Goal: Task Accomplishment & Management: Manage account settings

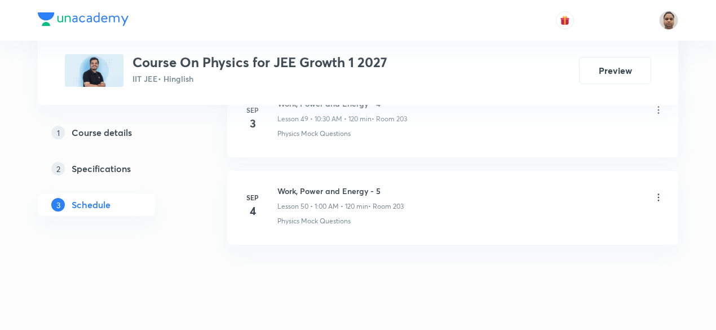
click at [321, 185] on h6 "Work, Power and Energy - 5" at bounding box center [340, 191] width 126 height 12
copy h6 "Work, Power and Energy - 5"
click at [660, 192] on icon at bounding box center [658, 197] width 11 height 11
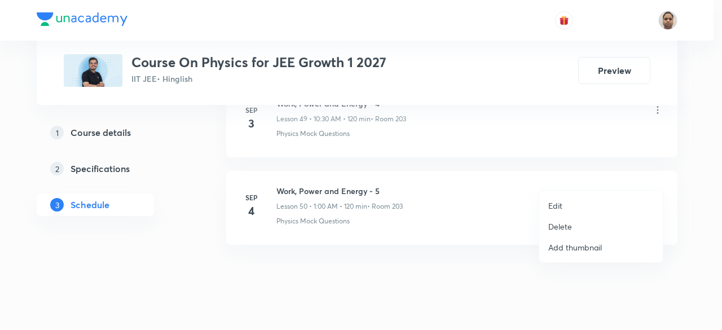
click at [581, 228] on li "Delete" at bounding box center [601, 226] width 124 height 21
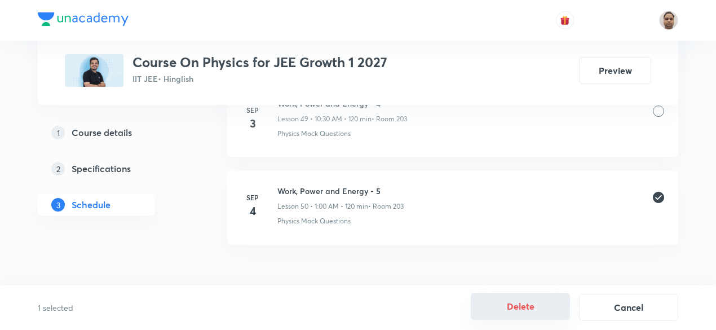
click at [522, 306] on button "Delete" at bounding box center [520, 306] width 99 height 27
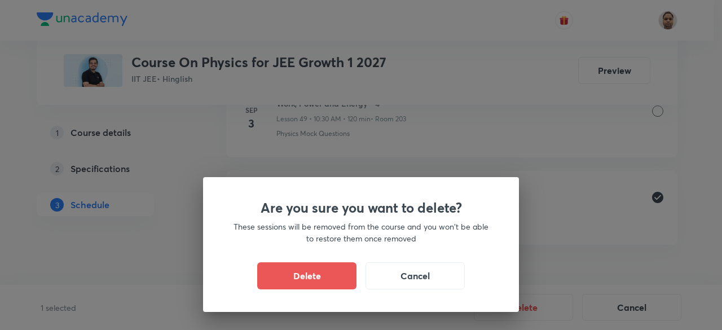
drag, startPoint x: 343, startPoint y: 274, endPoint x: 486, endPoint y: 274, distance: 142.1
click at [343, 274] on button "Delete" at bounding box center [306, 275] width 99 height 27
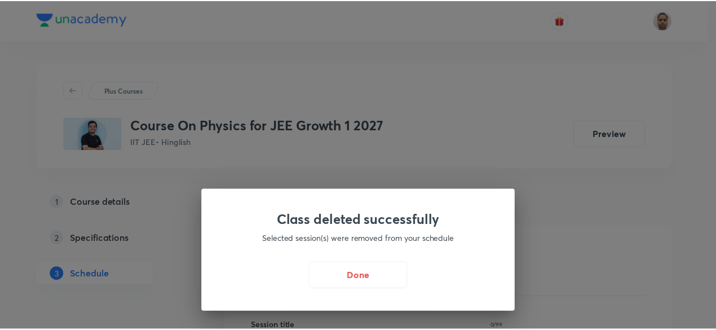
scroll to position [169, 0]
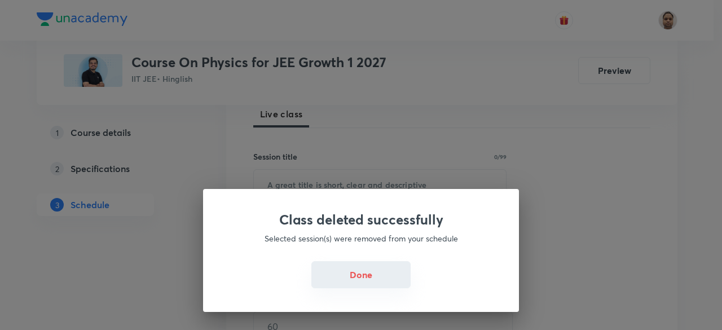
click at [370, 274] on button "Done" at bounding box center [360, 274] width 99 height 27
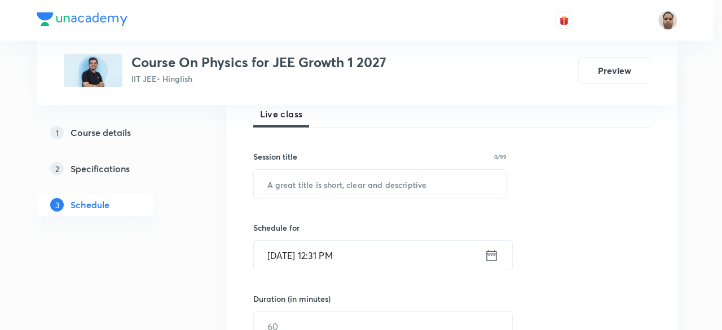
click at [325, 178] on input "text" at bounding box center [380, 184] width 253 height 29
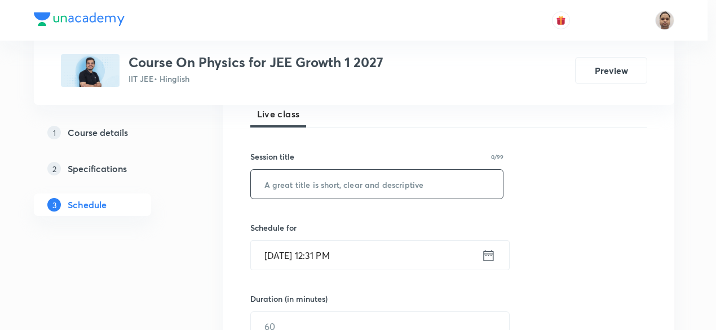
paste input "Work, Power and Energy - 5"
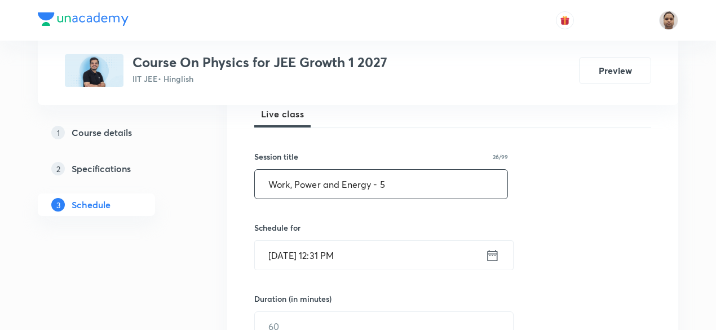
type input "Work, Power and Energy - 5"
click at [334, 246] on input "Sep 4, 2025, 12:31 PM" at bounding box center [370, 255] width 231 height 29
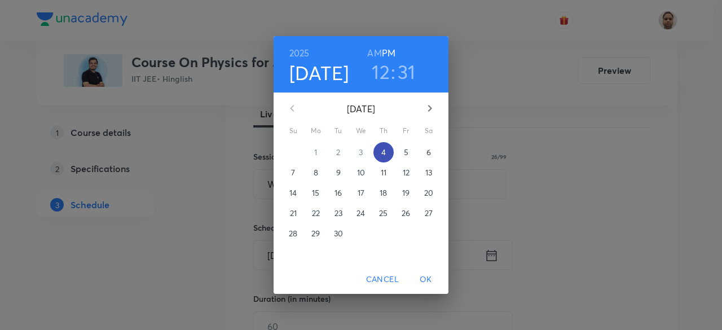
click at [380, 151] on span "4" at bounding box center [383, 152] width 20 height 11
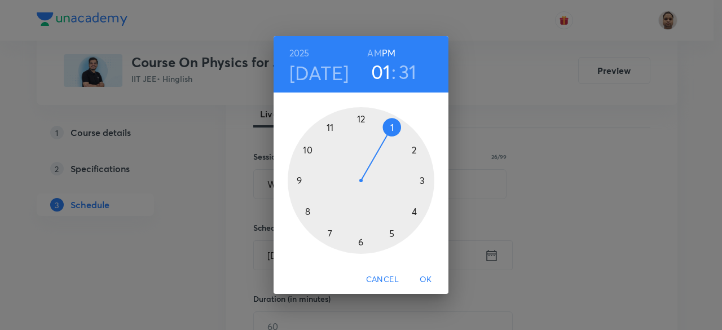
drag, startPoint x: 361, startPoint y: 119, endPoint x: 380, endPoint y: 127, distance: 20.7
click at [380, 127] on div at bounding box center [361, 180] width 147 height 147
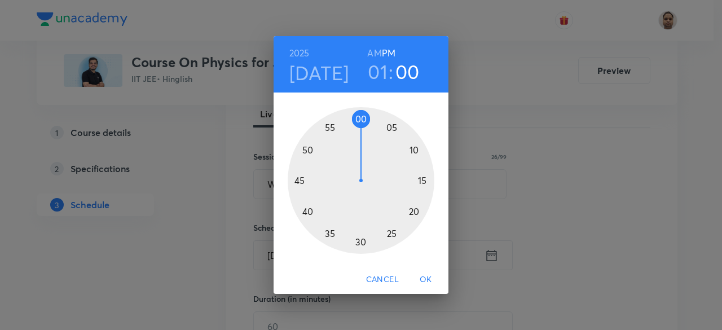
drag, startPoint x: 353, startPoint y: 235, endPoint x: 359, endPoint y: 130, distance: 104.5
click at [359, 130] on div at bounding box center [361, 180] width 147 height 147
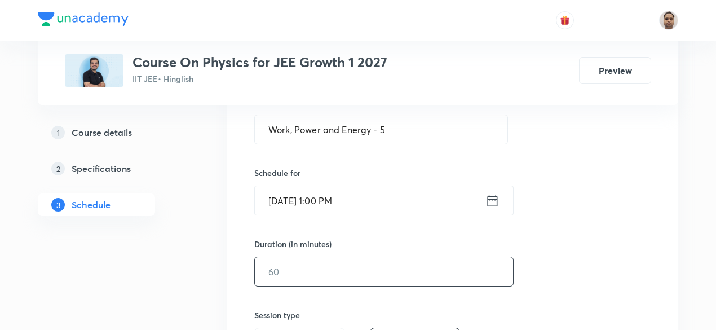
scroll to position [226, 0]
click at [311, 261] on input "text" at bounding box center [384, 269] width 258 height 29
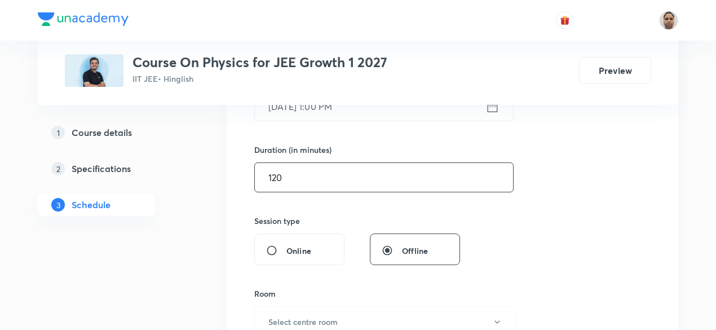
scroll to position [338, 0]
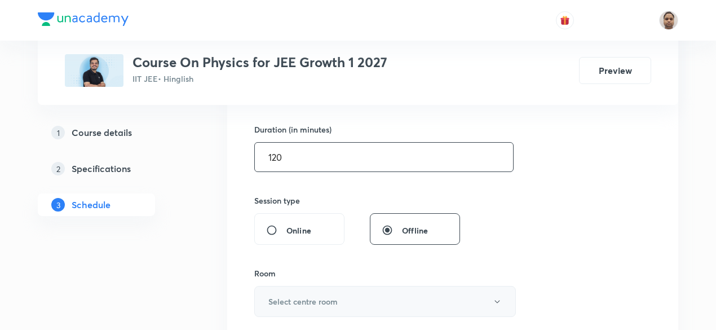
type input "120"
click at [294, 299] on h6 "Select centre room" at bounding box center [302, 302] width 69 height 12
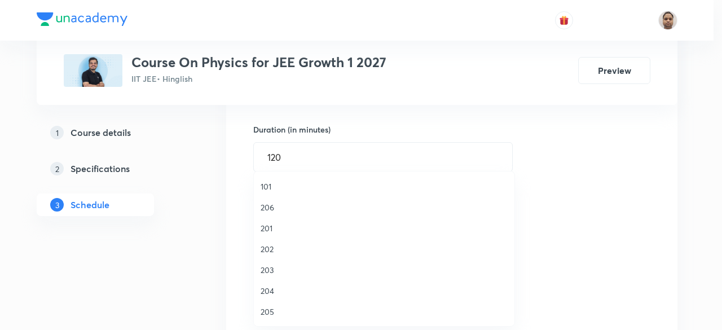
click at [274, 268] on span "203" at bounding box center [384, 270] width 247 height 12
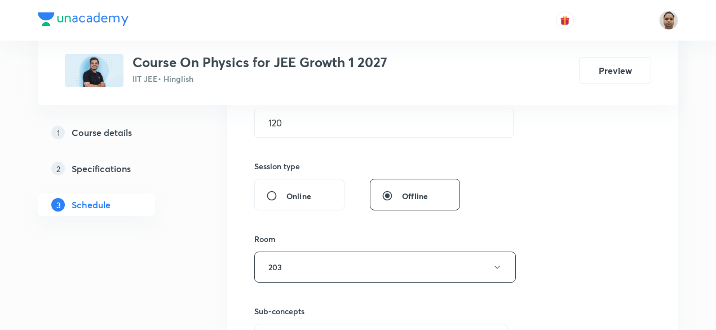
scroll to position [508, 0]
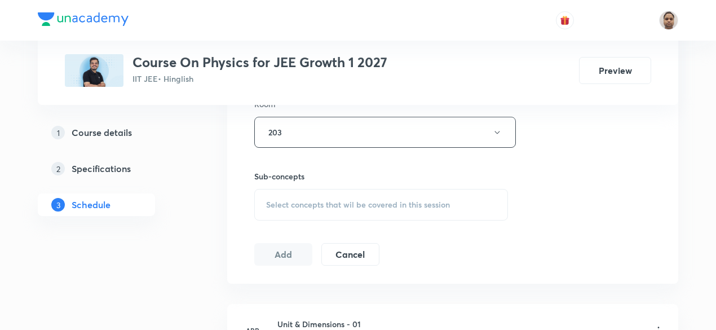
click at [294, 179] on h6 "Sub-concepts" at bounding box center [381, 176] width 254 height 12
click at [296, 193] on div "Select concepts that wil be covered in this session" at bounding box center [381, 205] width 254 height 32
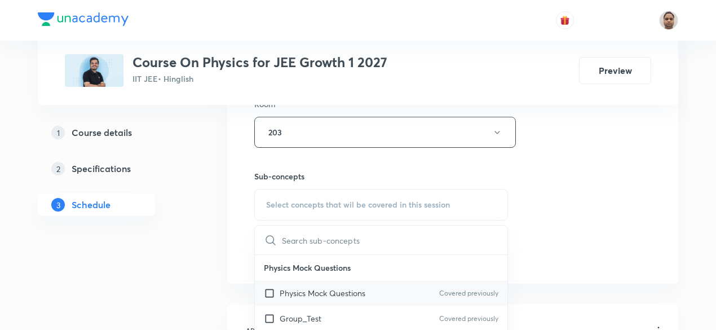
click at [280, 290] on p "Physics Mock Questions" at bounding box center [323, 293] width 86 height 12
checkbox input "true"
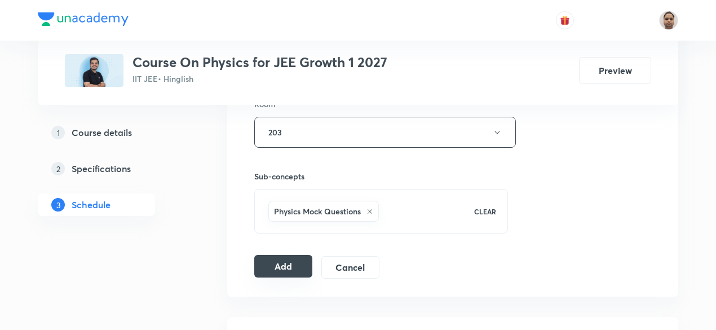
click at [283, 269] on button "Add" at bounding box center [283, 266] width 58 height 23
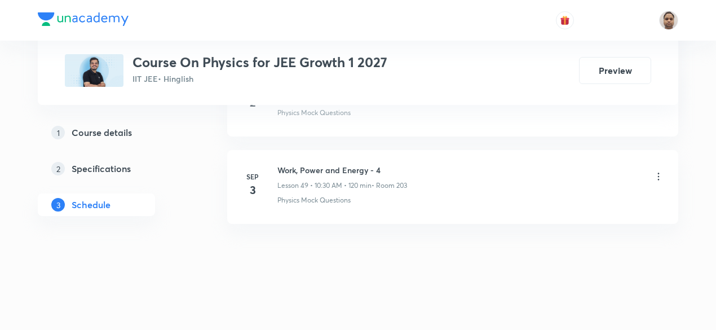
scroll to position [4321, 0]
